Goal: Task Accomplishment & Management: Manage account settings

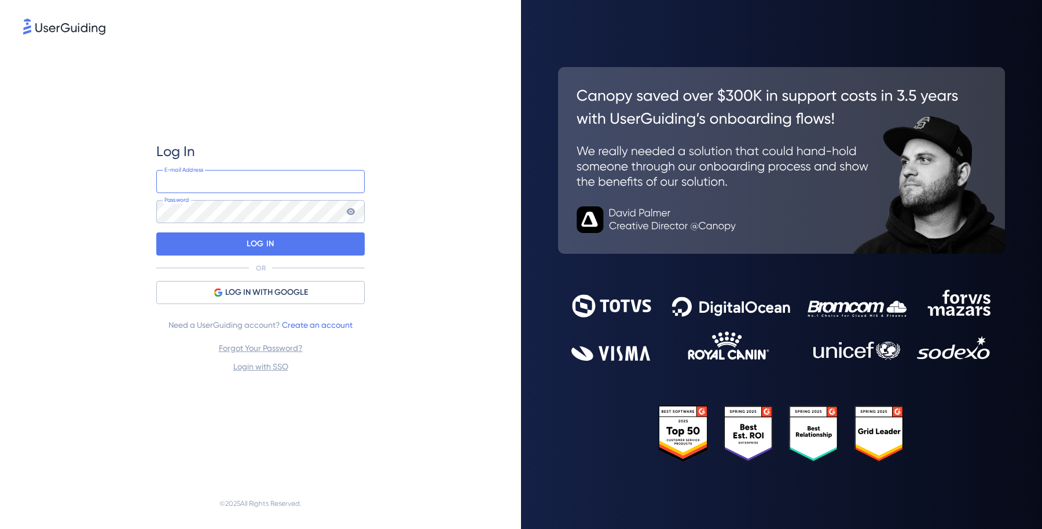
click at [296, 187] on input "email" at bounding box center [260, 181] width 208 height 23
click at [0, 529] on com-1password-button at bounding box center [0, 529] width 0 height 0
type input "[PERSON_NAME][EMAIL_ADDRESS][PERSON_NAME][DOMAIN_NAME]"
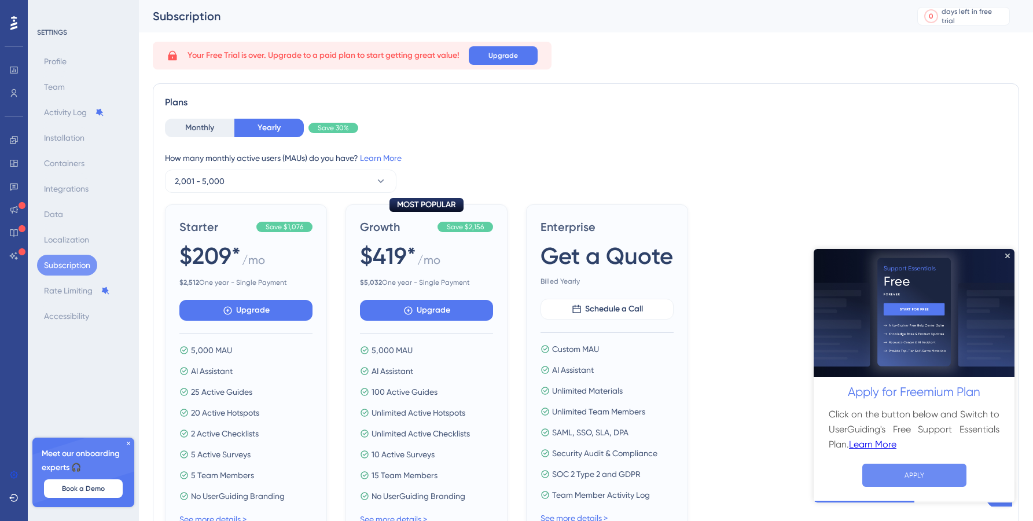
click at [917, 476] on button "APPLY" at bounding box center [914, 474] width 104 height 23
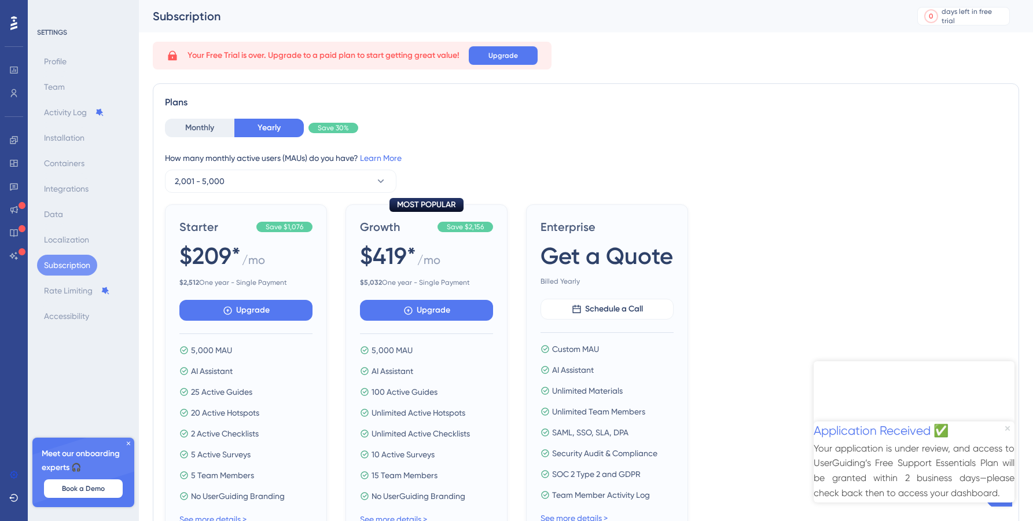
click at [1009, 425] on icon "Close Preview" at bounding box center [1007, 427] width 5 height 5
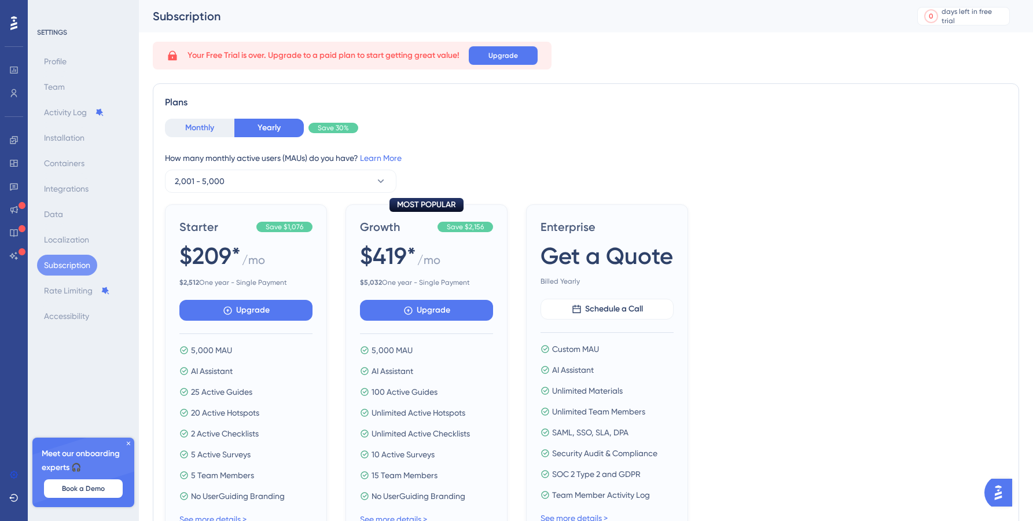
click at [216, 128] on button "Monthly" at bounding box center [199, 128] width 69 height 19
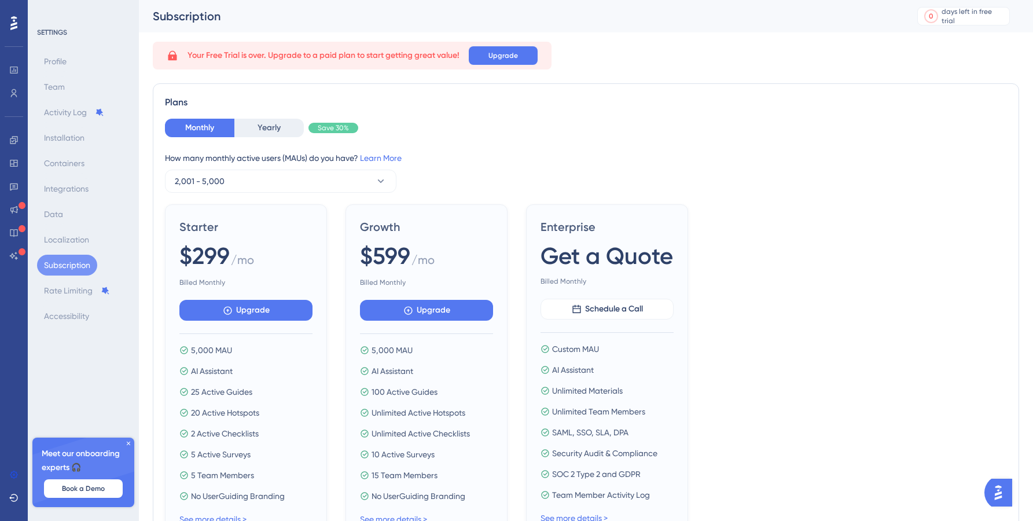
click at [128, 444] on icon at bounding box center [128, 443] width 7 height 7
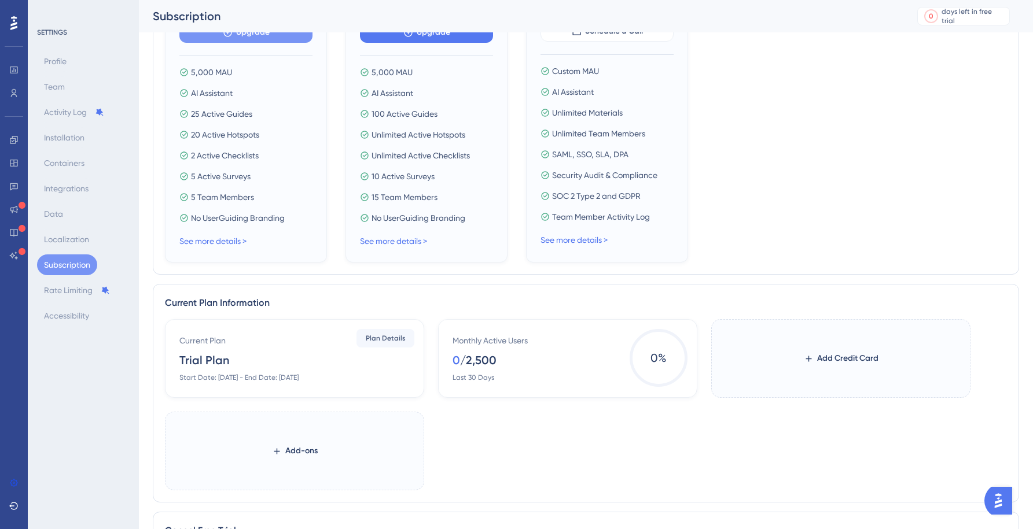
scroll to position [403, 0]
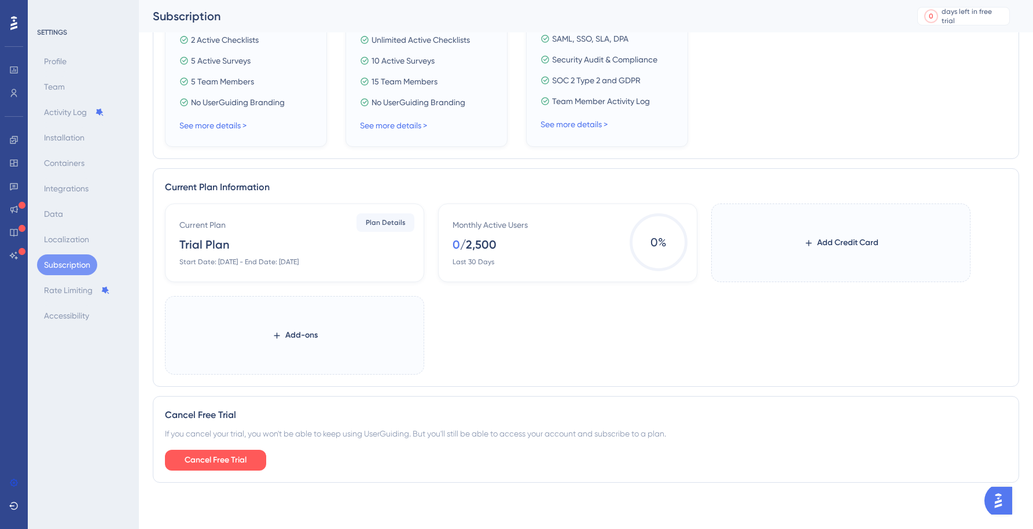
click at [284, 215] on div "Current Plan Trial Plan Start Date: [DATE] - End Date: [DATE] Plan Details" at bounding box center [294, 243] width 259 height 79
click at [289, 350] on label "Add-ons" at bounding box center [294, 335] width 259 height 79
click at [289, 346] on button "Add-ons" at bounding box center [294, 335] width 83 height 21
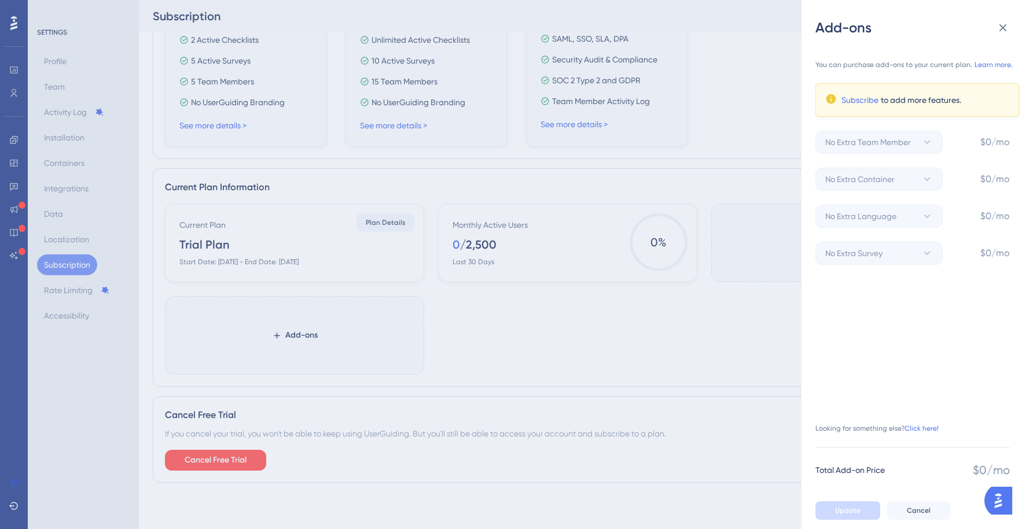
click at [414, 351] on div "Add-ons You can purchase add-ons to your current plan. Learn more. Subscribe to…" at bounding box center [516, 264] width 1033 height 529
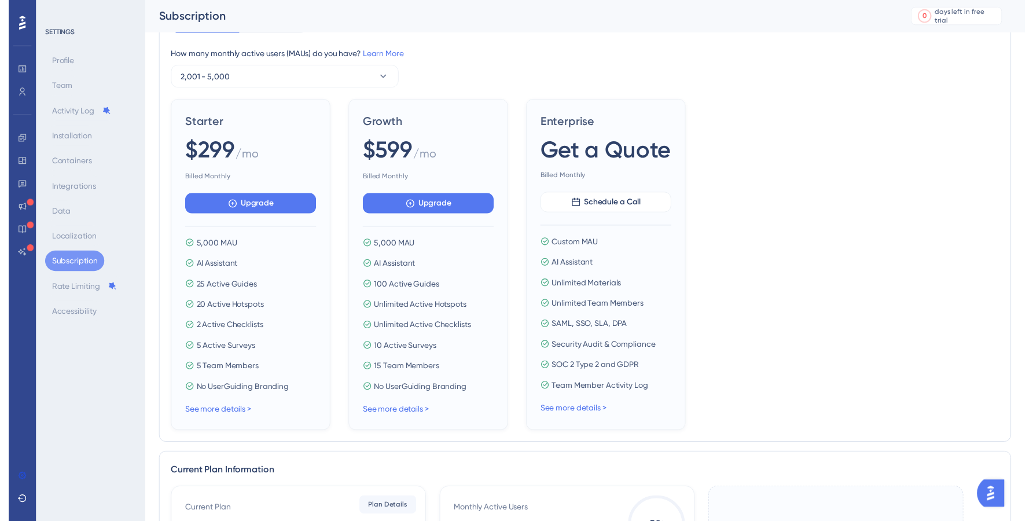
scroll to position [0, 0]
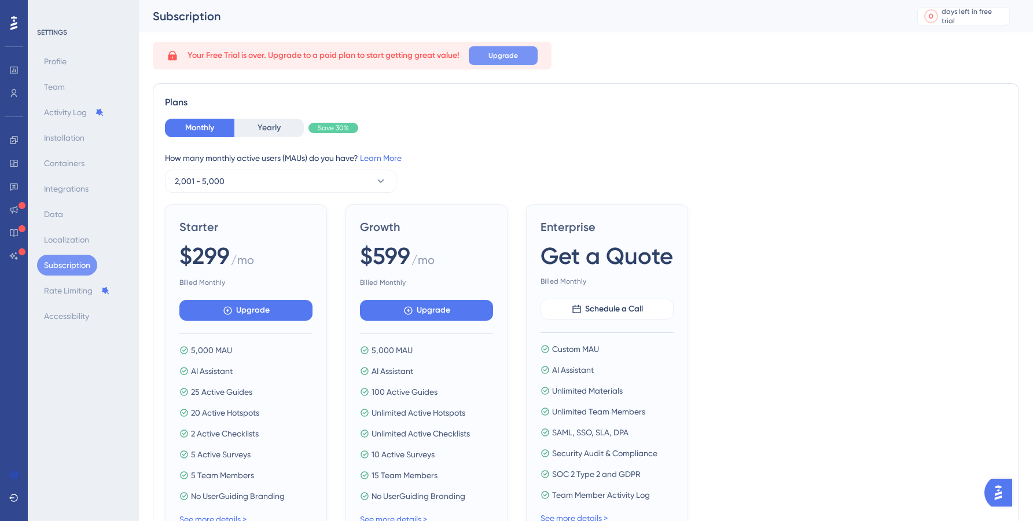
click at [498, 51] on span "Upgrade" at bounding box center [503, 55] width 30 height 9
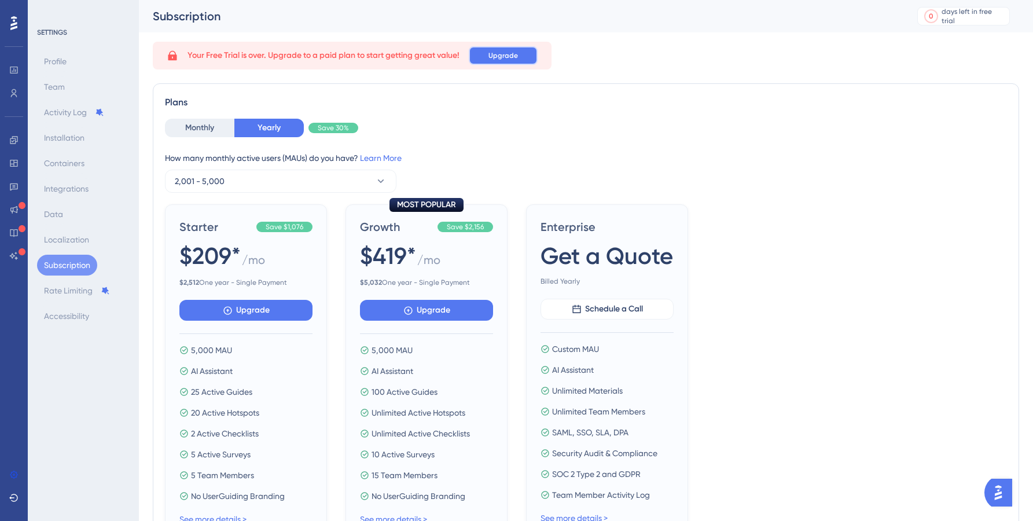
click at [512, 62] on button "Upgrade" at bounding box center [503, 55] width 69 height 19
